Goal: Navigation & Orientation: Find specific page/section

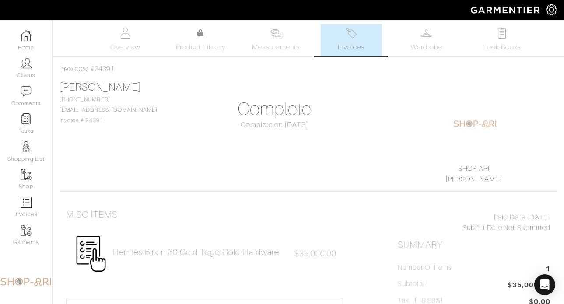
click at [345, 43] on span "Invoices" at bounding box center [351, 47] width 27 height 10
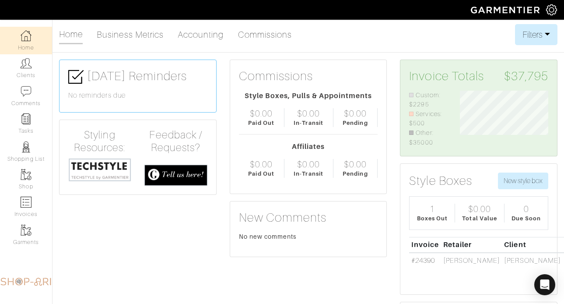
scroll to position [56, 101]
click at [31, 62] on link "Clients" at bounding box center [26, 68] width 52 height 28
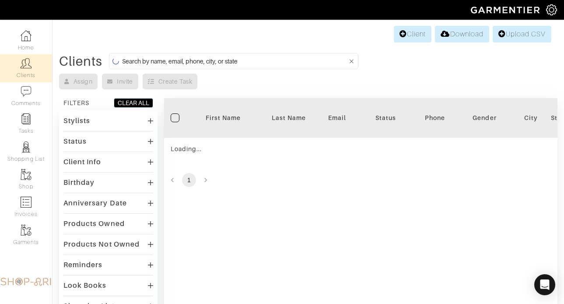
click at [146, 66] on input at bounding box center [235, 61] width 226 height 11
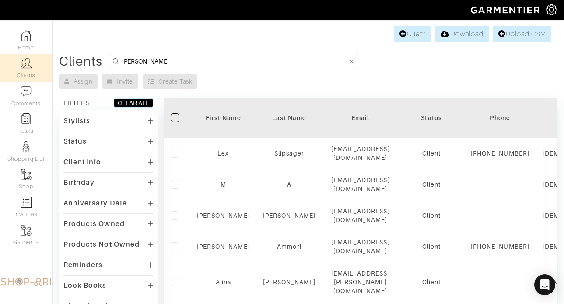
type input "david p"
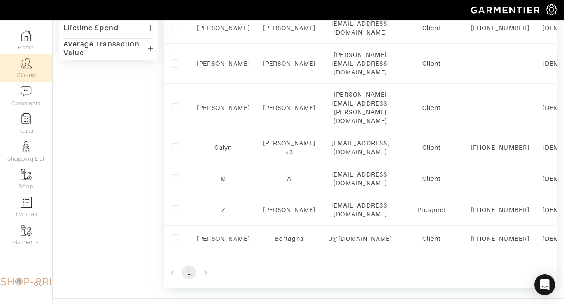
scroll to position [366, 0]
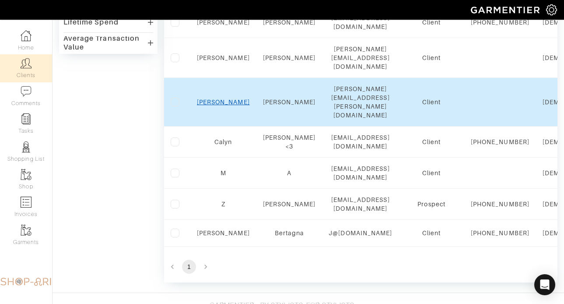
click at [224, 98] on link "David" at bounding box center [223, 101] width 53 height 7
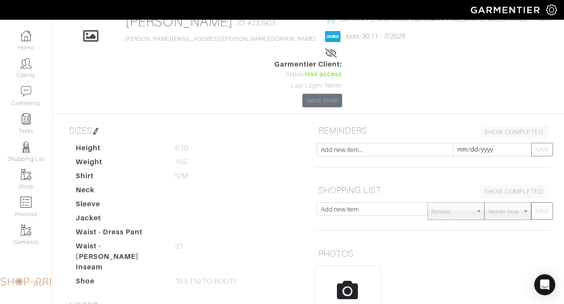
scroll to position [47, 0]
